Goal: Information Seeking & Learning: Learn about a topic

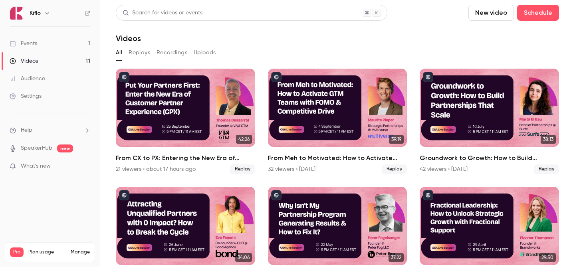
scroll to position [57, 0]
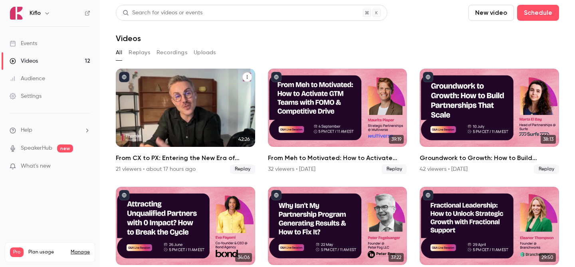
click at [198, 118] on div "From CX to PX: Entering the New Era of Partner Experience" at bounding box center [185, 108] width 139 height 78
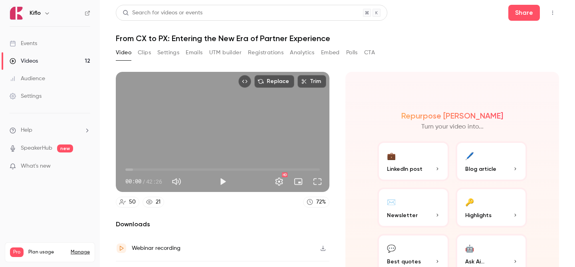
click at [294, 55] on button "Analytics" at bounding box center [302, 52] width 25 height 13
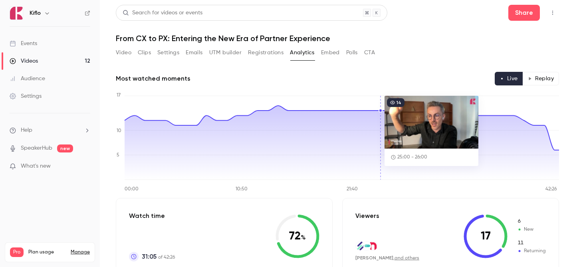
scroll to position [54, 0]
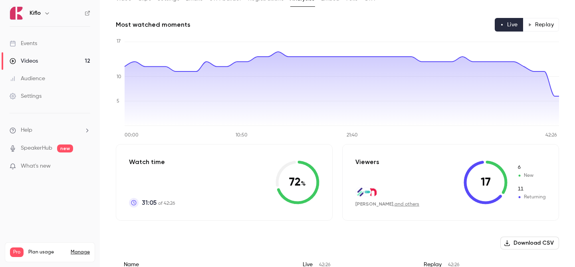
click at [533, 28] on button "Replay" at bounding box center [540, 25] width 36 height 14
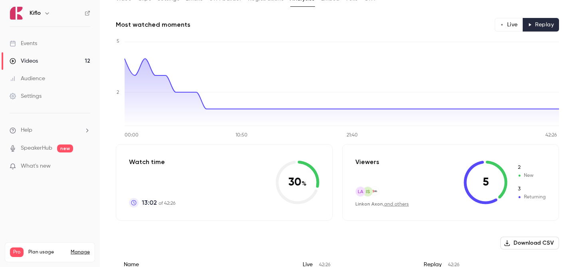
click at [400, 205] on link "and others" at bounding box center [396, 204] width 25 height 5
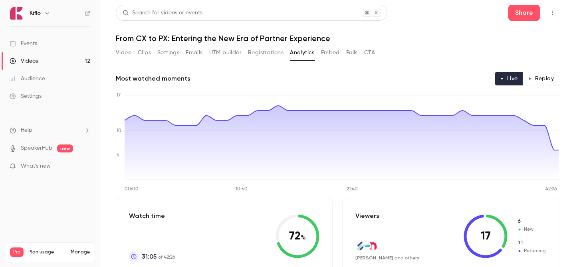
click at [67, 49] on link "Events" at bounding box center [50, 44] width 100 height 18
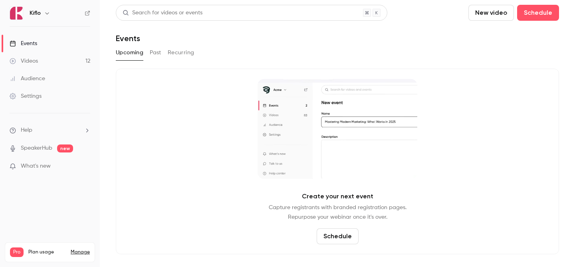
click at [70, 79] on link "Audience" at bounding box center [50, 79] width 100 height 18
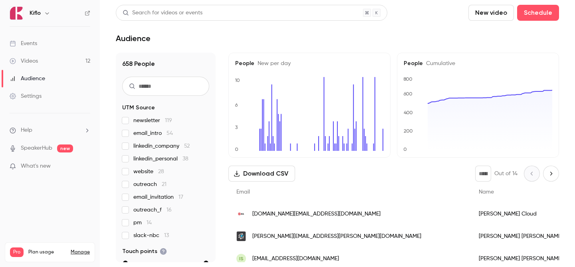
click at [59, 47] on link "Events" at bounding box center [50, 44] width 100 height 18
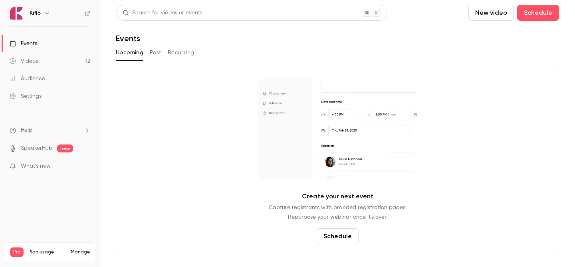
click at [61, 60] on link "Videos 12" at bounding box center [50, 61] width 100 height 18
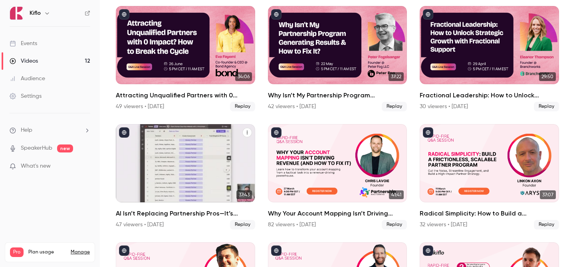
scroll to position [165, 0]
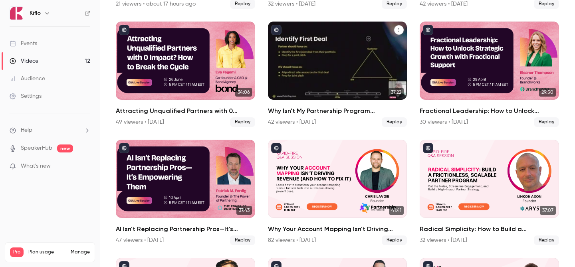
click at [338, 86] on div "Why Isn’t My Partnership Program Generating Results & How to Fix It?" at bounding box center [337, 61] width 139 height 78
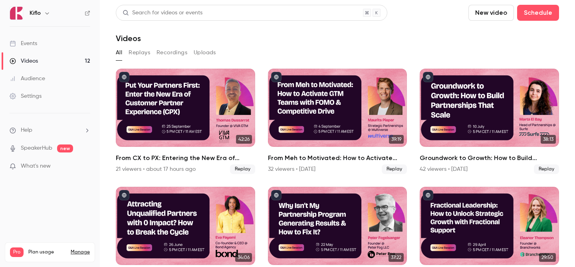
click at [89, 14] on icon at bounding box center [87, 13] width 5 height 5
click at [45, 49] on link "Events" at bounding box center [50, 44] width 100 height 18
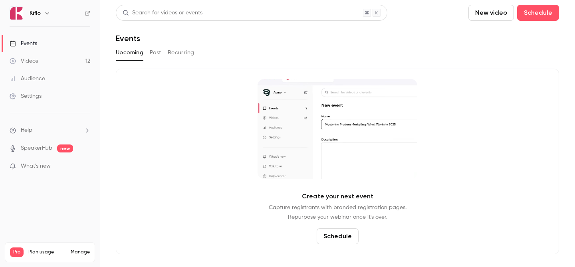
click at [50, 71] on link "Audience" at bounding box center [50, 79] width 100 height 18
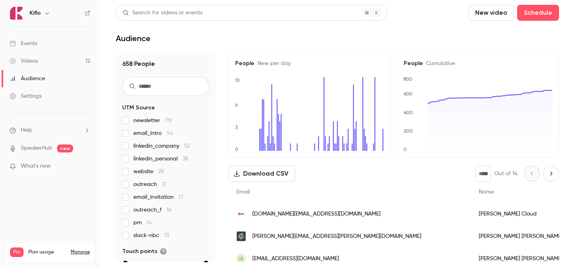
click at [45, 60] on link "Videos 12" at bounding box center [50, 61] width 100 height 18
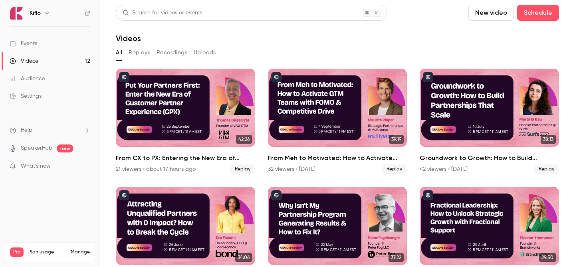
click at [53, 82] on link "Audience" at bounding box center [50, 79] width 100 height 18
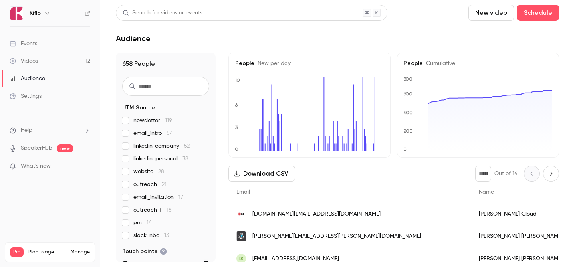
scroll to position [68, 0]
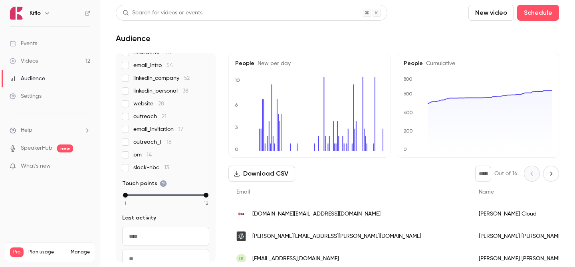
click at [74, 64] on link "Videos 12" at bounding box center [50, 61] width 100 height 18
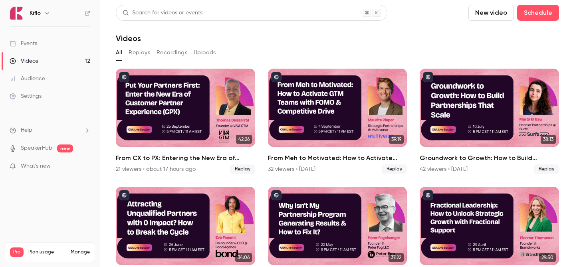
click at [74, 64] on link "Videos 12" at bounding box center [50, 61] width 100 height 18
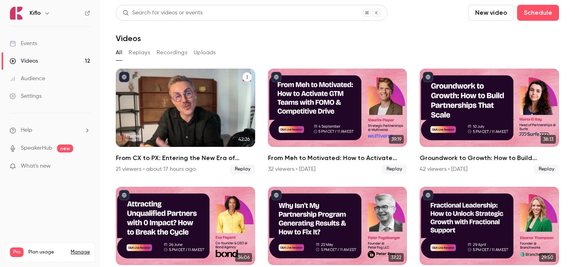
click at [246, 106] on div "From CX to PX: Entering the New Era of Partner Experience" at bounding box center [185, 108] width 139 height 78
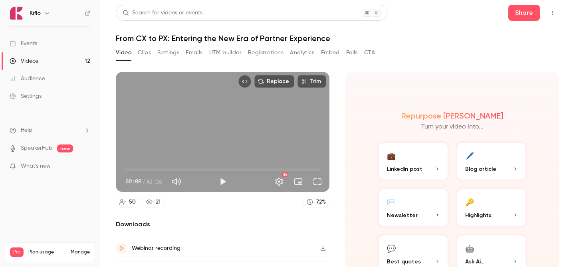
click at [267, 53] on button "Registrations" at bounding box center [266, 52] width 36 height 13
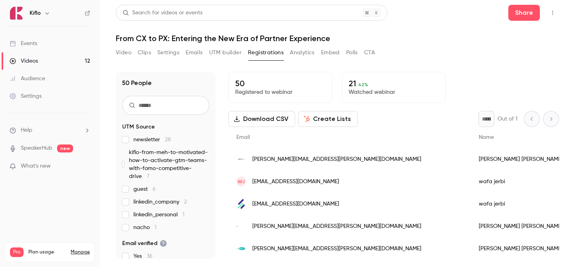
click at [229, 62] on div "50 People UTM Source newsletter 28 kiflo-from-meh-to-motivated-how-to-activate-…" at bounding box center [337, 160] width 443 height 197
click at [220, 54] on button "UTM builder" at bounding box center [225, 52] width 32 height 13
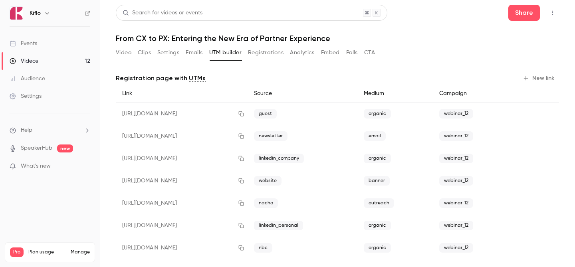
click at [171, 51] on button "Settings" at bounding box center [168, 52] width 22 height 13
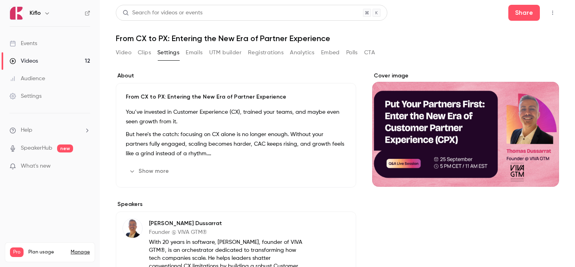
click at [147, 51] on button "Clips" at bounding box center [144, 52] width 13 height 13
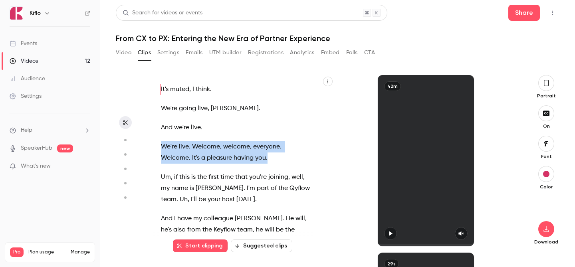
drag, startPoint x: 160, startPoint y: 146, endPoint x: 245, endPoint y: 156, distance: 84.8
click at [245, 156] on p "We're live . Welcome , welcome , everyone . Welcome . It's a pleasure having yo…" at bounding box center [236, 152] width 151 height 22
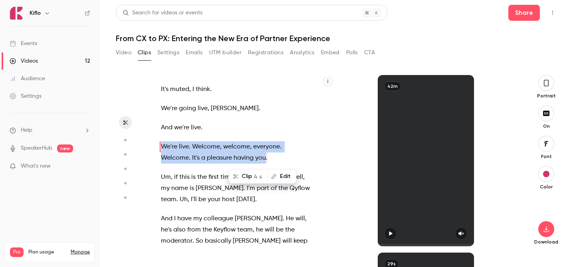
click at [245, 156] on p "We're live . Welcome , welcome , everyone . Welcome . It's a pleasure having yo…" at bounding box center [236, 152] width 151 height 22
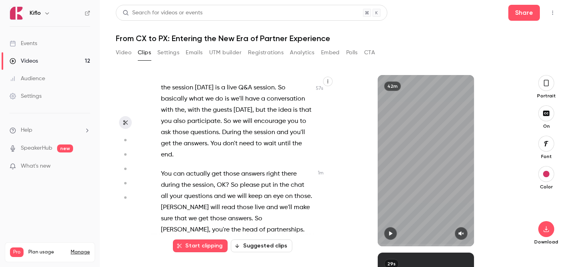
scroll to position [378, 0]
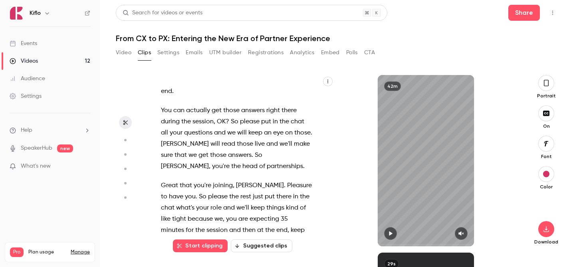
drag, startPoint x: 161, startPoint y: 173, endPoint x: 178, endPoint y: 164, distance: 19.6
click at [178, 164] on div "It's muted , I think . We're going live , Tom . And we're live . We're live . W…" at bounding box center [240, 164] width 179 height 163
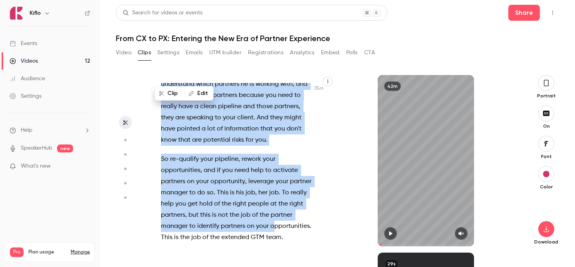
scroll to position [8871, 0]
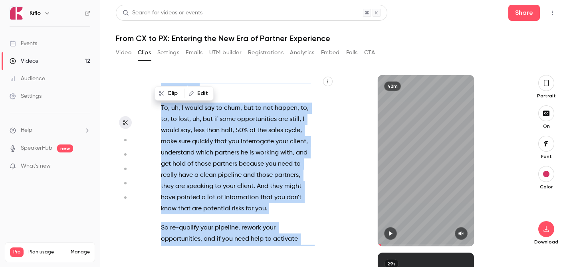
drag, startPoint x: 160, startPoint y: 156, endPoint x: 310, endPoint y: 209, distance: 159.3
click at [310, 209] on div "It's muted , I think . We're going live , Tom . And we're live . We're live . W…" at bounding box center [240, 164] width 179 height 163
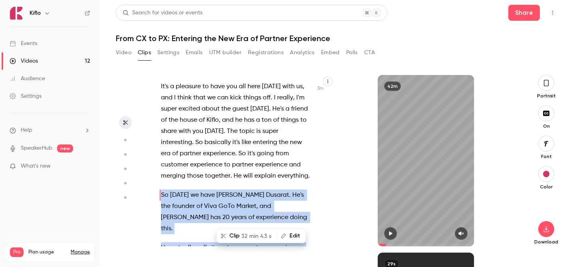
scroll to position [908, 0]
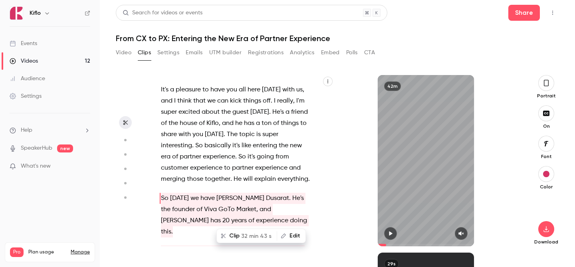
click at [217, 204] on span at bounding box center [218, 209] width 2 height 11
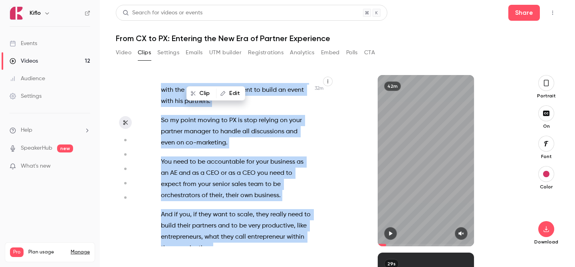
scroll to position [8193, 0]
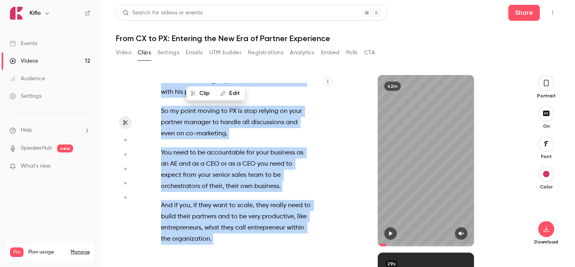
drag, startPoint x: 160, startPoint y: 152, endPoint x: 280, endPoint y: 222, distance: 139.6
click at [280, 222] on div "It's muted , I think . We're going live , Tom . And we're live . We're live . W…" at bounding box center [240, 164] width 179 height 163
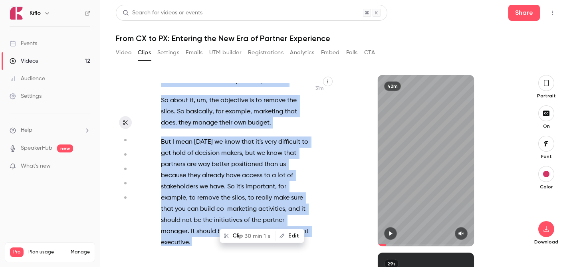
type input "*****"
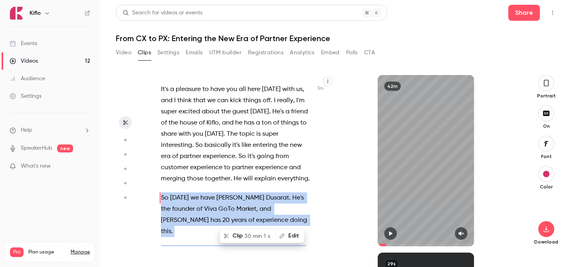
scroll to position [908, 0]
copy div "So today we have Thomas Dusarat . He's the founder of Viva GoTo Market , and Th…"
click at [67, 61] on link "Videos 12" at bounding box center [50, 61] width 100 height 18
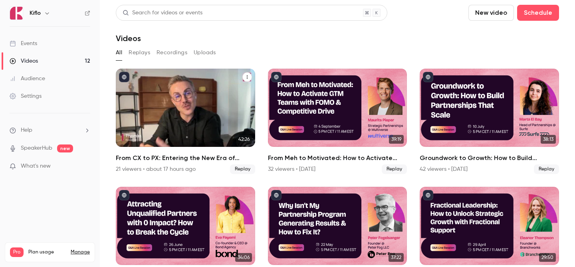
click at [243, 77] on button "From CX to PX: Entering the New Era of Partner Experience" at bounding box center [247, 77] width 10 height 10
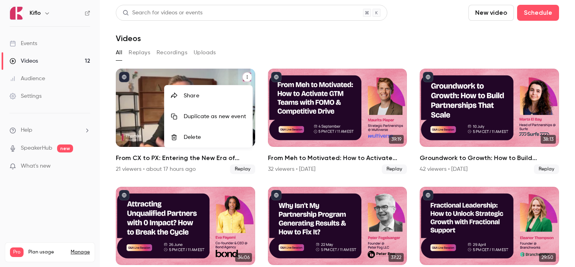
click at [217, 73] on div at bounding box center [287, 133] width 575 height 267
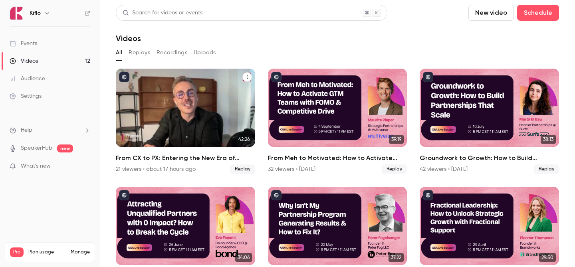
click at [213, 85] on div "From CX to PX: Entering the New Era of Partner Experience" at bounding box center [185, 108] width 139 height 78
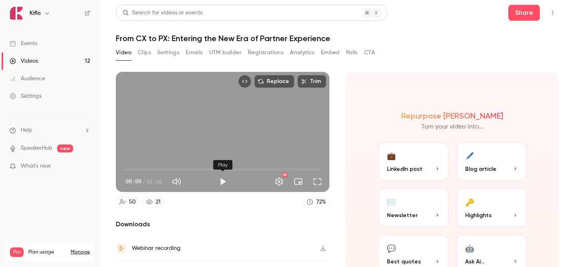
click at [221, 183] on button "Play" at bounding box center [223, 182] width 16 height 16
click at [131, 168] on span "00:01" at bounding box center [222, 169] width 194 height 13
click at [138, 168] on span "01:13" at bounding box center [222, 169] width 194 height 13
click at [144, 168] on span "02:47" at bounding box center [222, 169] width 194 height 13
click at [149, 168] on span "04:00" at bounding box center [222, 169] width 194 height 13
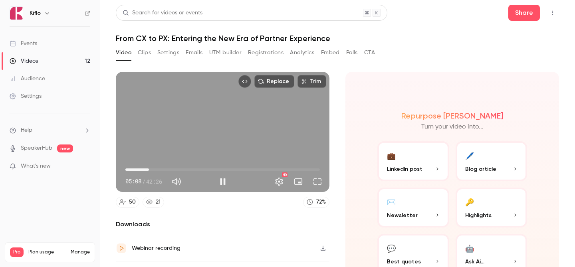
click at [156, 168] on span "05:08" at bounding box center [222, 169] width 194 height 13
click at [162, 168] on span "06:42" at bounding box center [222, 169] width 194 height 13
click at [172, 168] on span "10:06" at bounding box center [222, 169] width 194 height 13
click at [185, 168] on span "10:06" at bounding box center [222, 169] width 194 height 13
click at [196, 168] on span "13:04" at bounding box center [222, 169] width 194 height 13
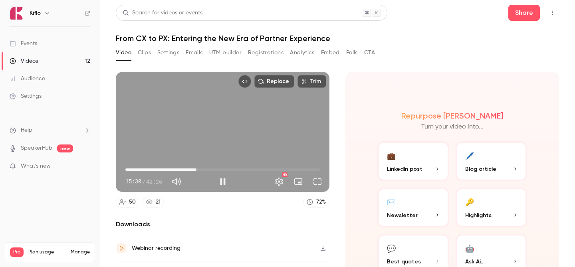
click at [206, 168] on span "15:30" at bounding box center [222, 169] width 194 height 13
click at [279, 83] on button "Replace" at bounding box center [274, 81] width 40 height 13
click at [223, 180] on button "Pause" at bounding box center [223, 182] width 16 height 16
type input "******"
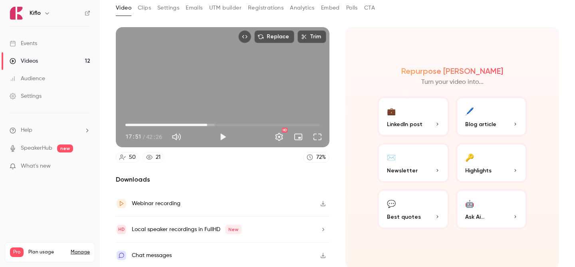
scroll to position [46, 0]
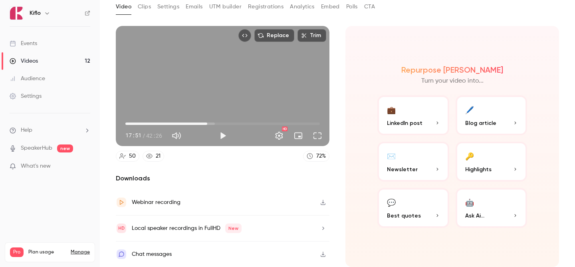
click at [324, 202] on icon "button" at bounding box center [322, 202] width 5 height 5
click at [60, 34] on ul "Events Videos 12 Audience Settings" at bounding box center [50, 70] width 100 height 86
click at [55, 45] on link "Events" at bounding box center [50, 44] width 100 height 18
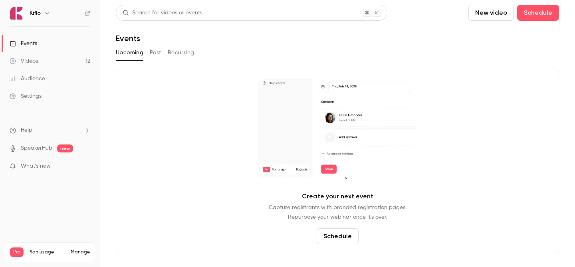
click at [65, 54] on link "Videos 12" at bounding box center [50, 61] width 100 height 18
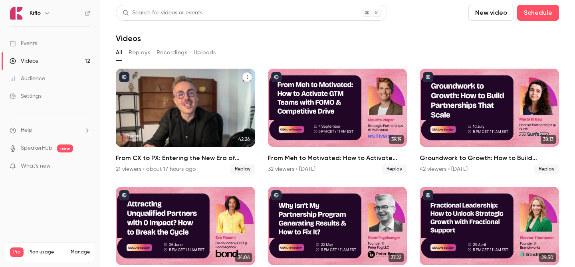
click at [145, 101] on div "From CX to PX: Entering the New Era of Partner Experience" at bounding box center [185, 108] width 139 height 78
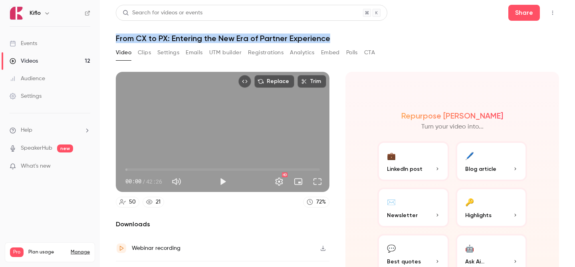
drag, startPoint x: 116, startPoint y: 40, endPoint x: 334, endPoint y: 41, distance: 218.3
click at [334, 41] on h1 "From CX to PX: Entering the New Era of Partner Experience" at bounding box center [337, 39] width 443 height 10
copy h1 "From CX to PX: Entering the New Era of Partner Experience"
